Goal: Task Accomplishment & Management: Complete application form

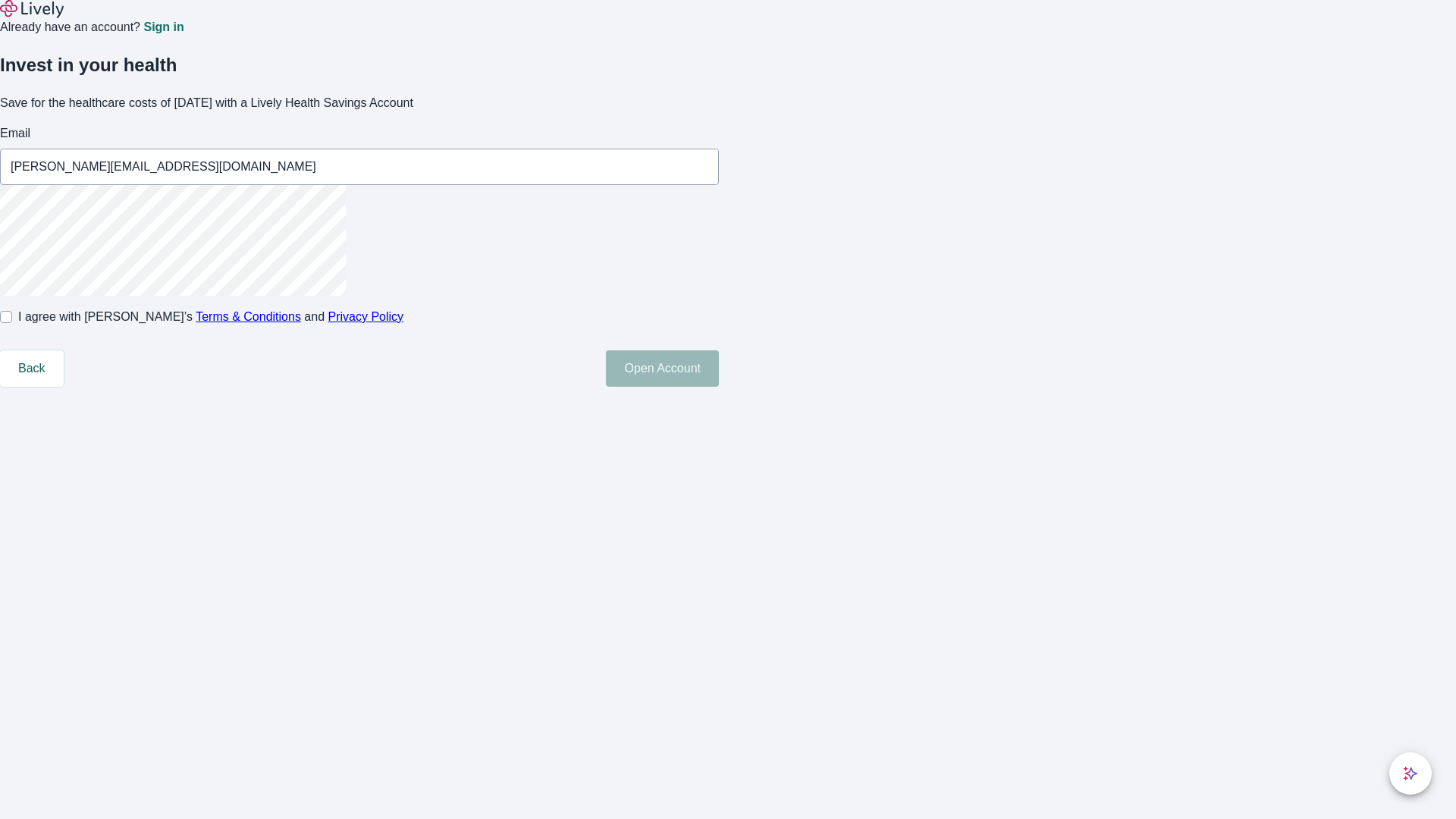
click at [12, 323] on input "I agree with Lively’s Terms & Conditions and Privacy Policy" at bounding box center [6, 316] width 12 height 12
checkbox input "true"
click at [719, 387] on button "Open Account" at bounding box center [662, 369] width 113 height 37
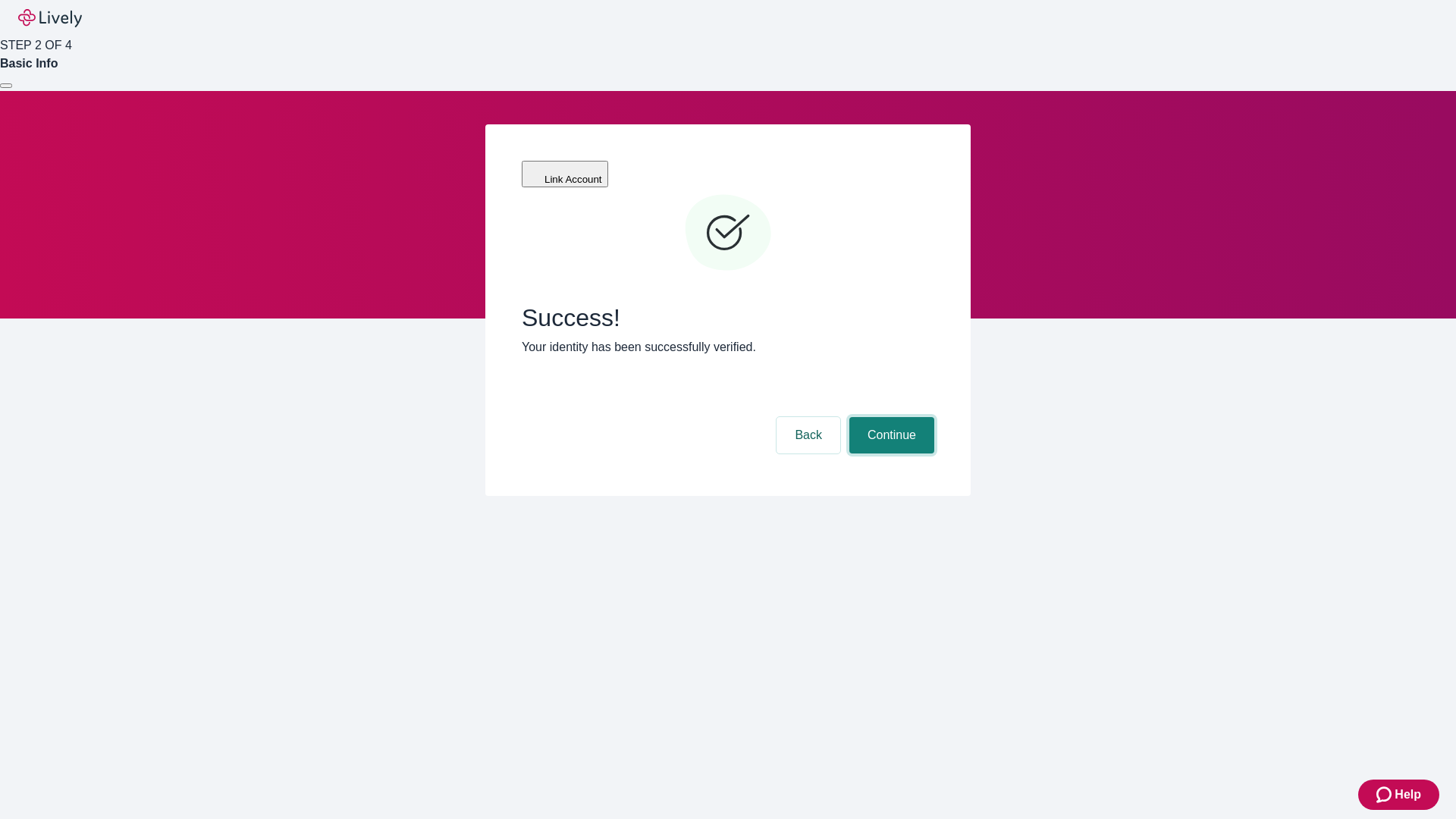
click at [889, 417] on button "Continue" at bounding box center [892, 435] width 85 height 37
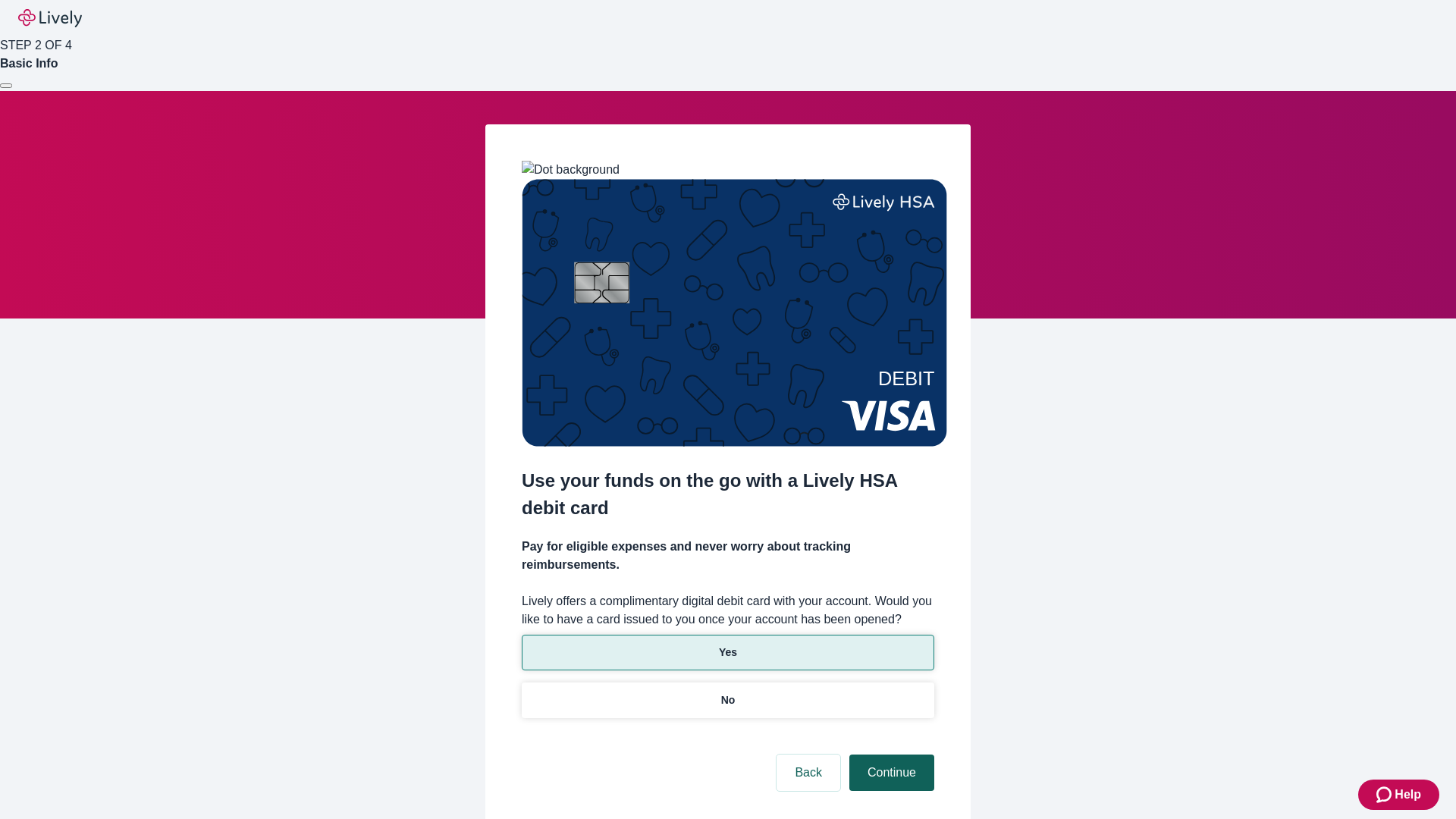
click at [727, 692] on p "No" at bounding box center [728, 700] width 15 height 16
click at [889, 754] on button "Continue" at bounding box center [892, 772] width 85 height 37
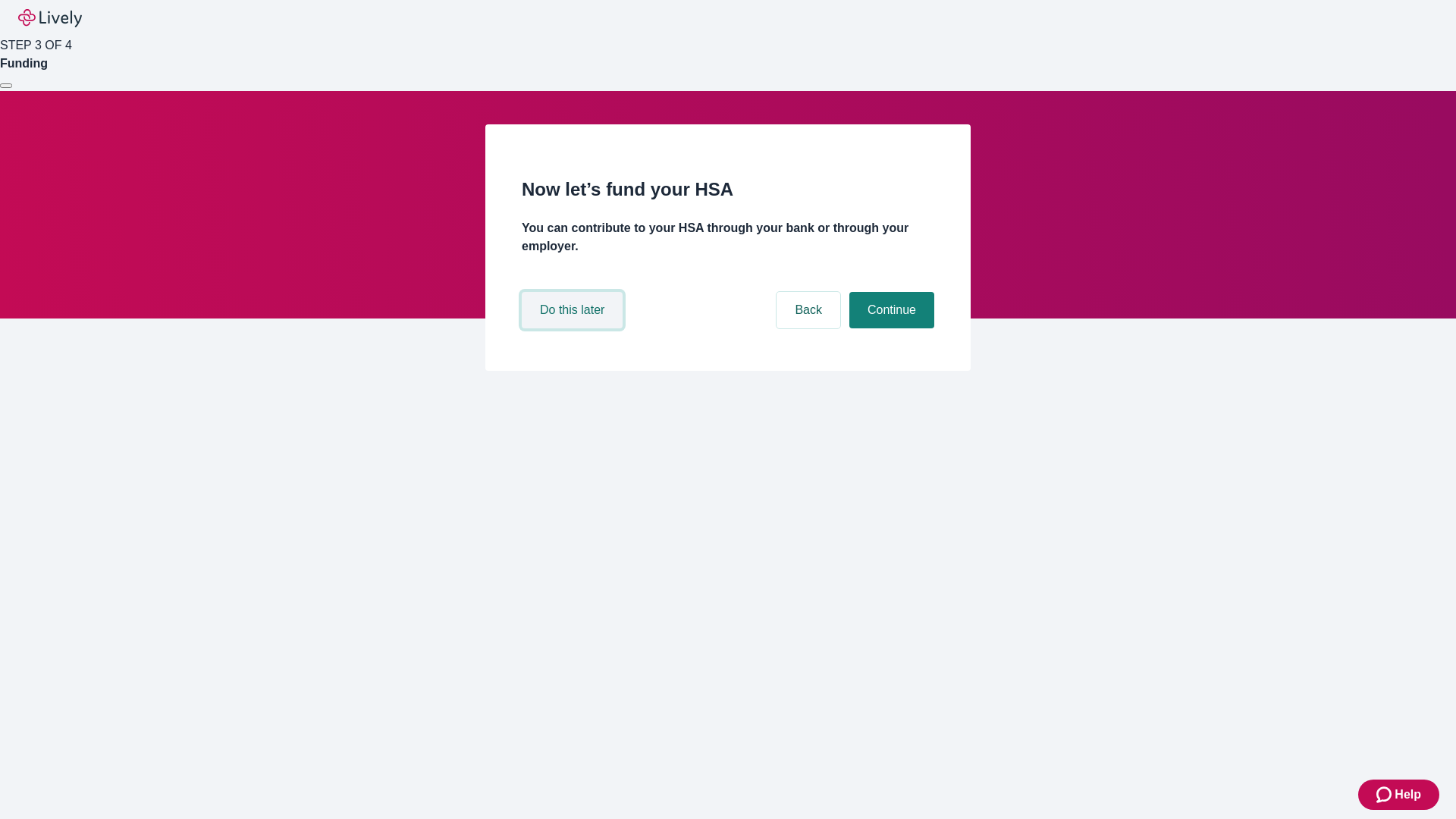
click at [574, 329] on button "Do this later" at bounding box center [571, 310] width 101 height 37
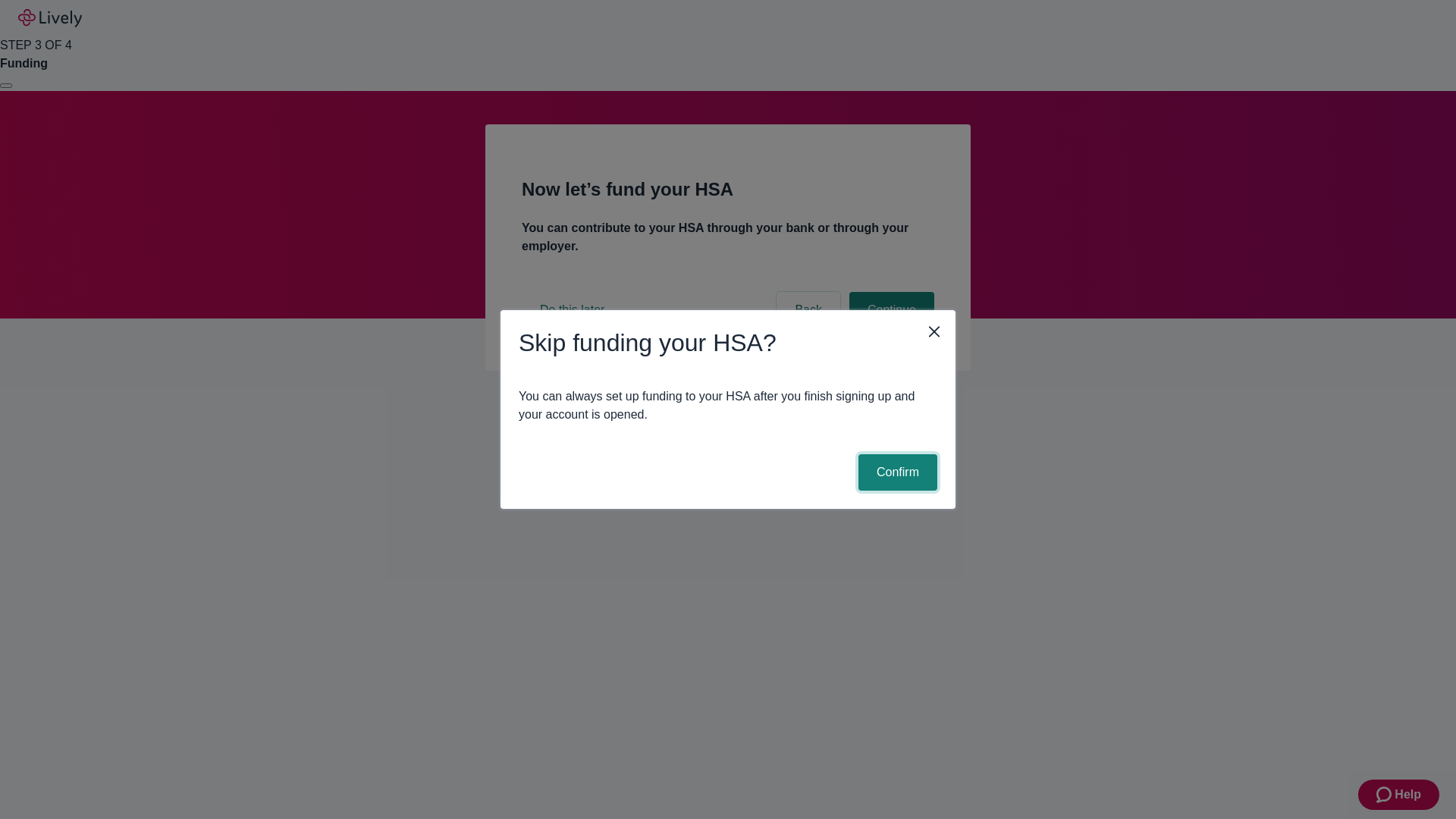
click at [895, 472] on button "Confirm" at bounding box center [898, 472] width 78 height 37
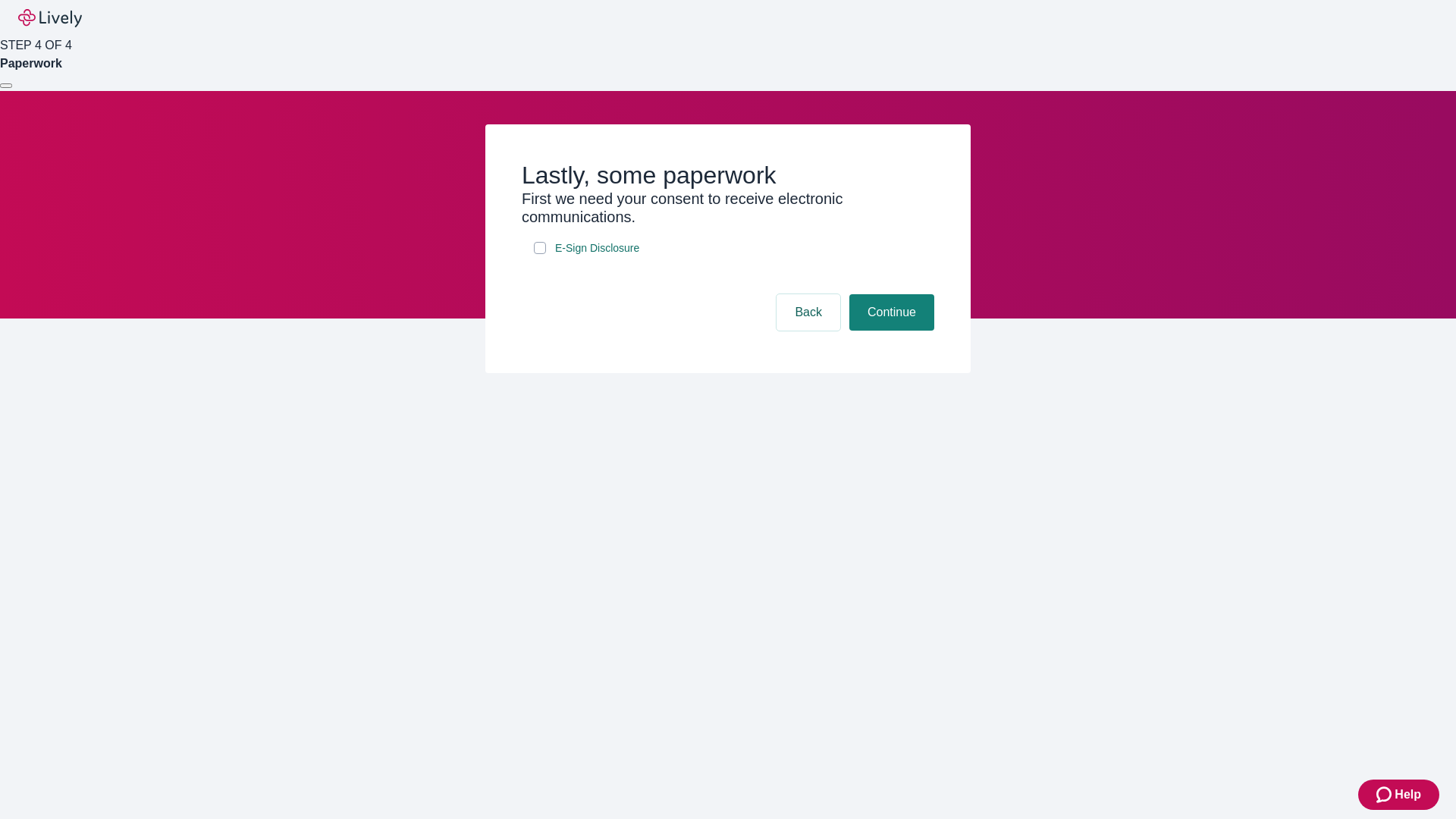
click at [540, 254] on input "E-Sign Disclosure" at bounding box center [540, 248] width 12 height 12
checkbox input "true"
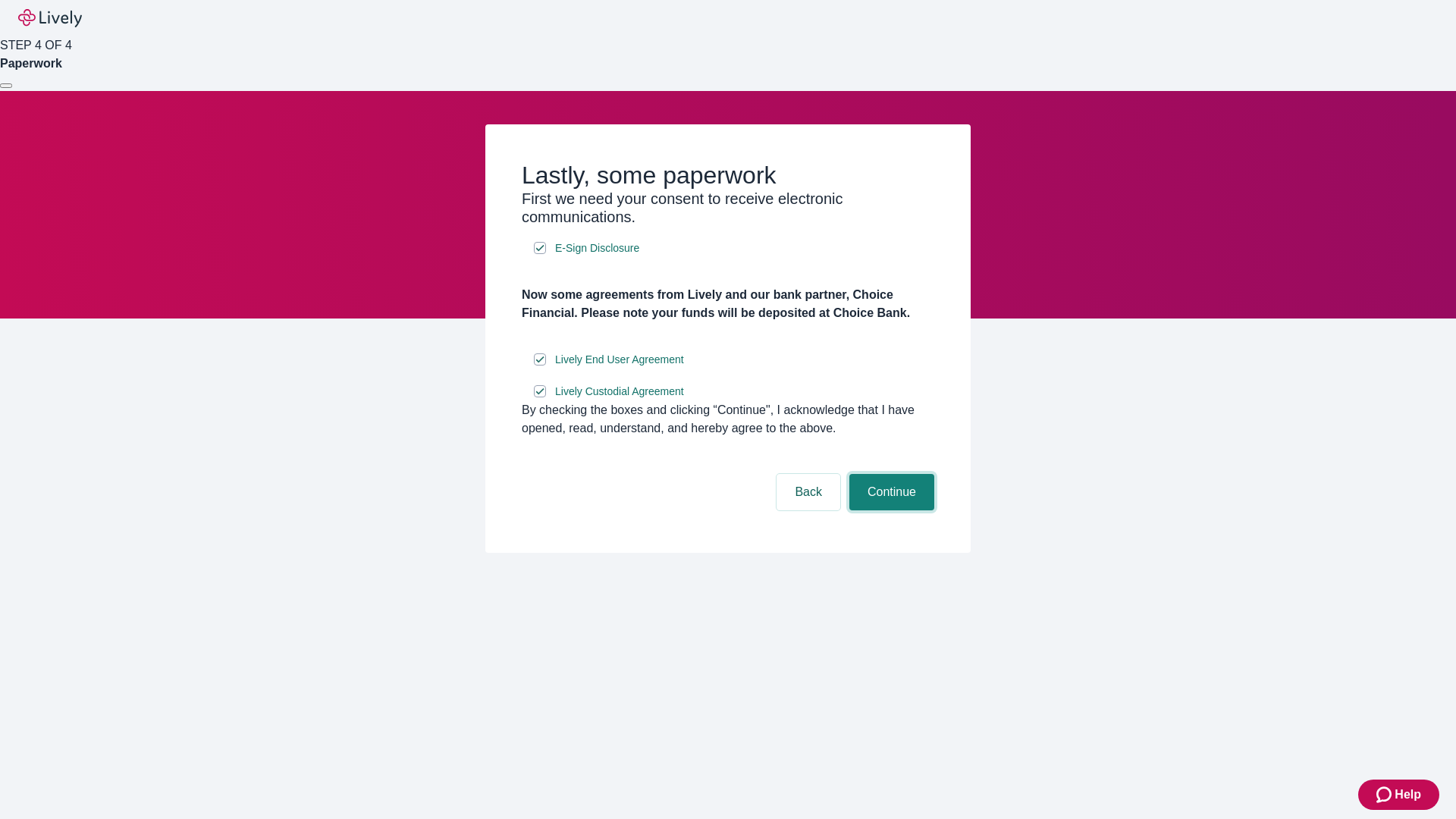
click at [889, 510] on button "Continue" at bounding box center [892, 492] width 85 height 37
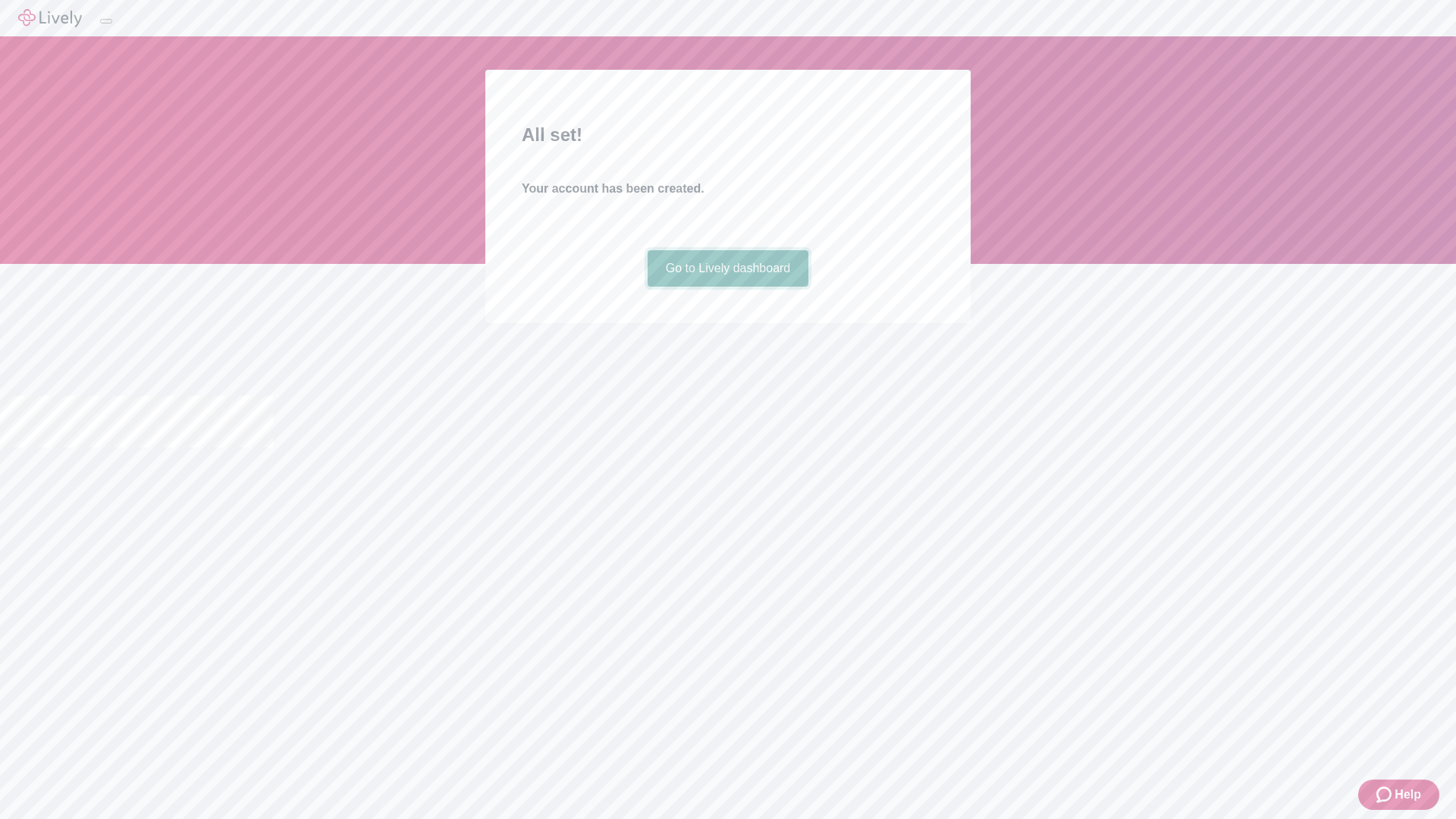
click at [727, 287] on link "Go to Lively dashboard" at bounding box center [728, 268] width 162 height 37
